Goal: Use online tool/utility

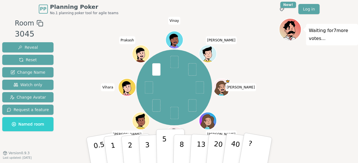
click at [164, 142] on p "5" at bounding box center [164, 150] width 5 height 31
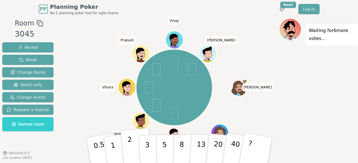
click at [132, 146] on button "2" at bounding box center [136, 150] width 32 height 45
click at [144, 149] on button "3" at bounding box center [153, 150] width 31 height 44
